Goal: Communication & Community: Answer question/provide support

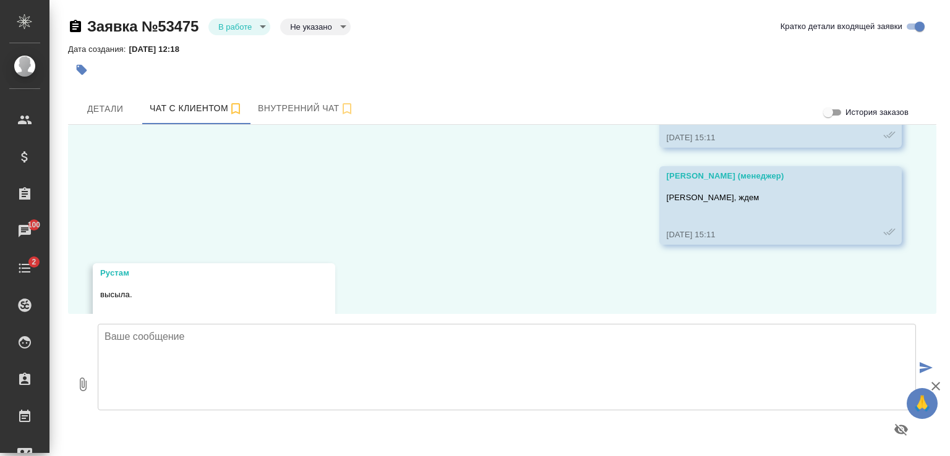
scroll to position [9170, 0]
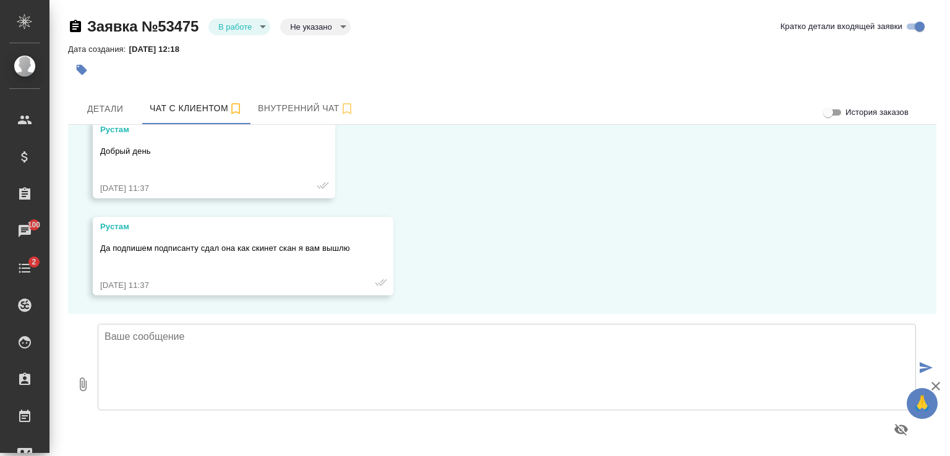
click at [267, 351] on textarea at bounding box center [507, 367] width 818 height 87
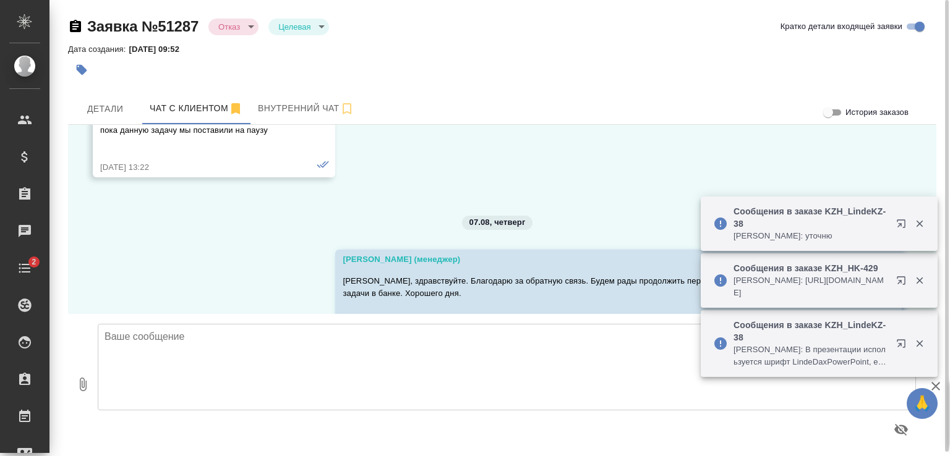
scroll to position [7855, 0]
